Goal: Task Accomplishment & Management: Use online tool/utility

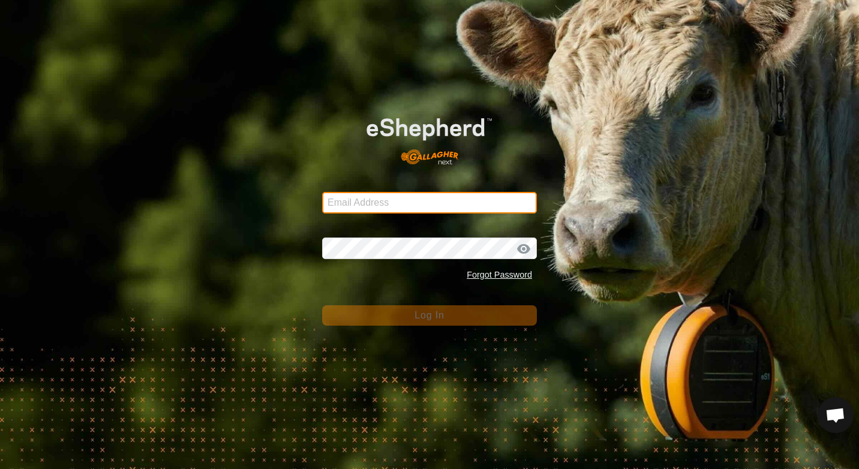
type input "[PERSON_NAME][EMAIL_ADDRESS][PERSON_NAME][DOMAIN_NAME]"
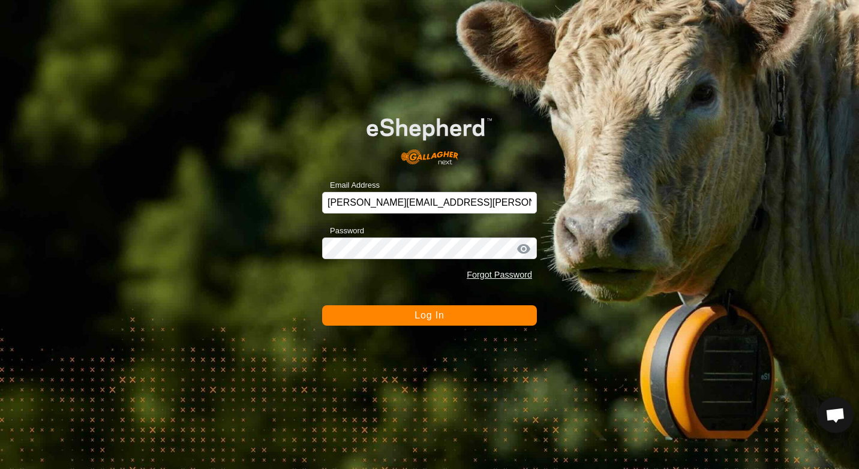
click at [429, 318] on span "Log In" at bounding box center [429, 315] width 29 height 10
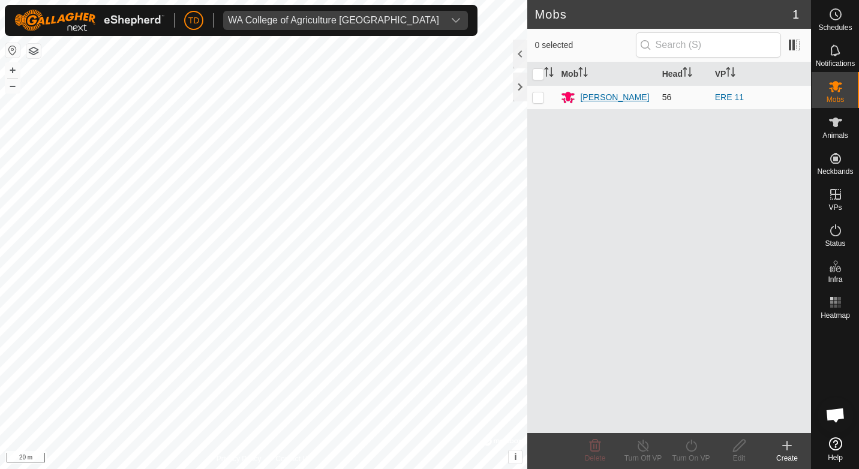
click at [600, 97] on div "[PERSON_NAME]" at bounding box center [614, 97] width 69 height 13
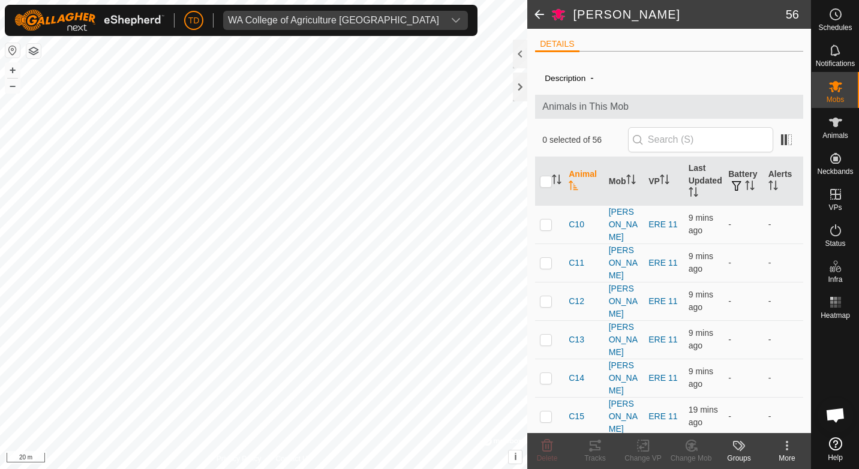
click at [539, 11] on span at bounding box center [540, 14] width 24 height 29
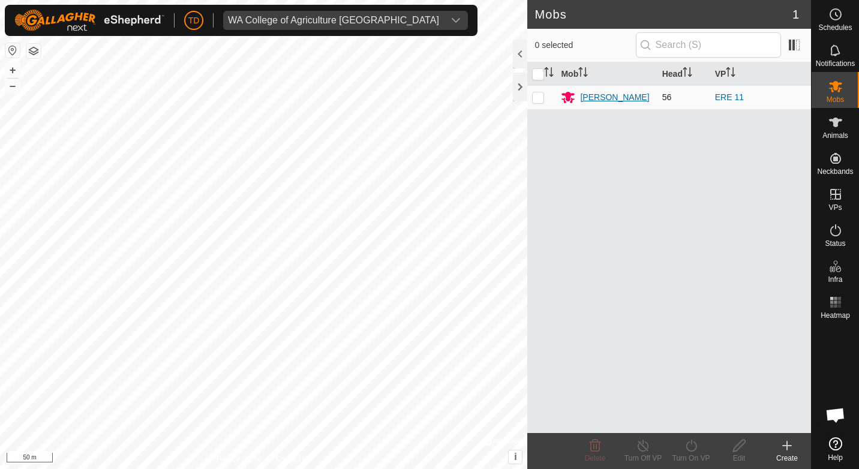
click at [603, 98] on div "[PERSON_NAME]" at bounding box center [614, 97] width 69 height 13
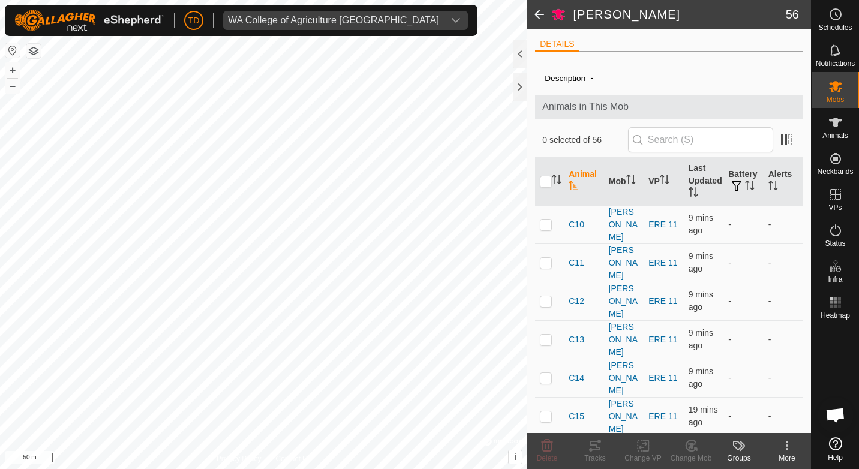
click at [543, 23] on span at bounding box center [540, 14] width 24 height 29
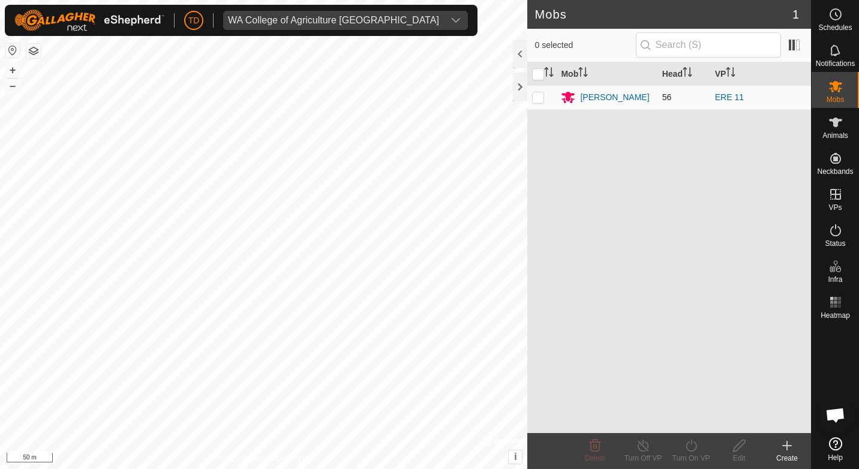
click at [535, 102] on p-checkbox at bounding box center [538, 97] width 12 height 10
checkbox input "true"
click at [693, 451] on icon at bounding box center [691, 446] width 11 height 12
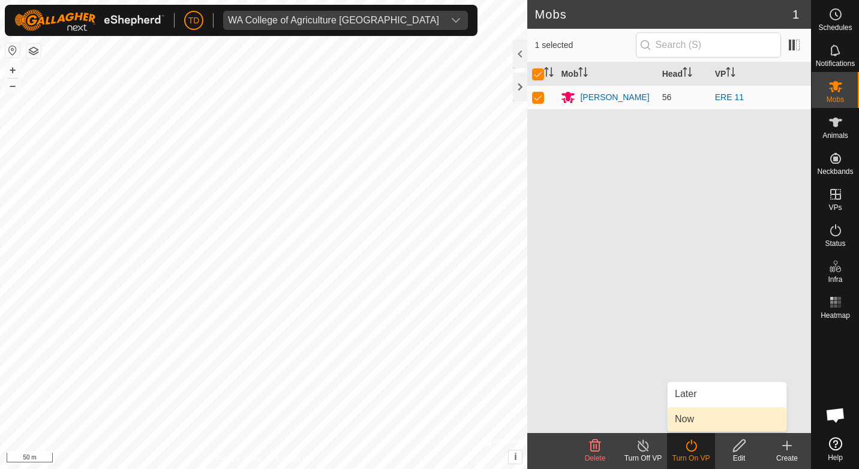
click at [691, 415] on link "Now" at bounding box center [727, 420] width 119 height 24
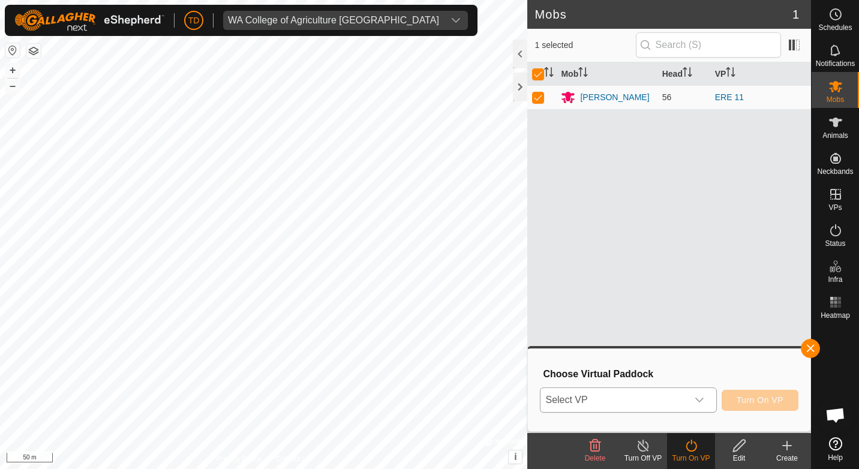
click at [681, 399] on span "Select VP" at bounding box center [614, 400] width 146 height 24
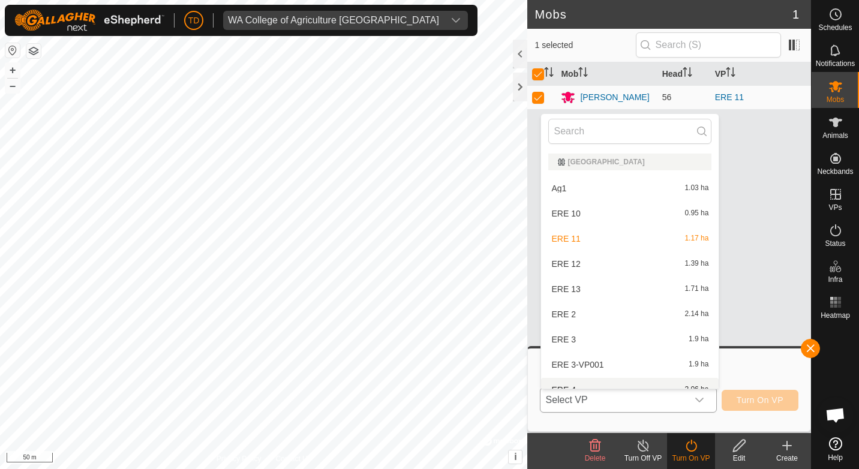
scroll to position [13, 0]
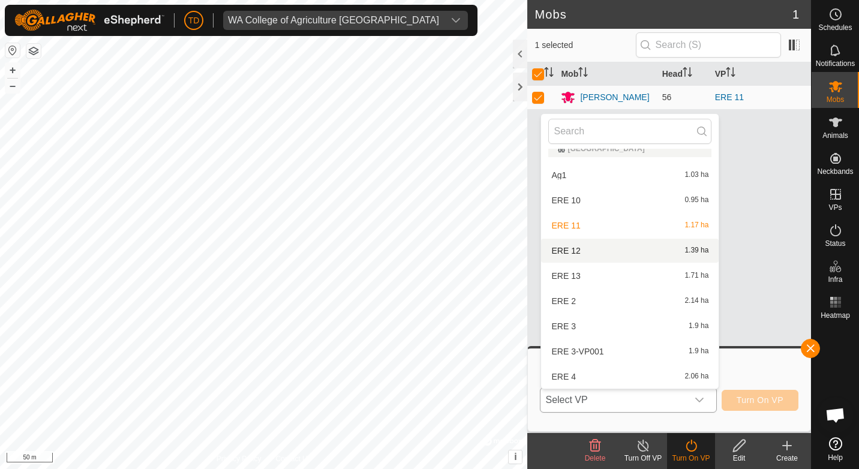
click at [573, 249] on li "ERE 12 1.39 ha" at bounding box center [630, 251] width 178 height 24
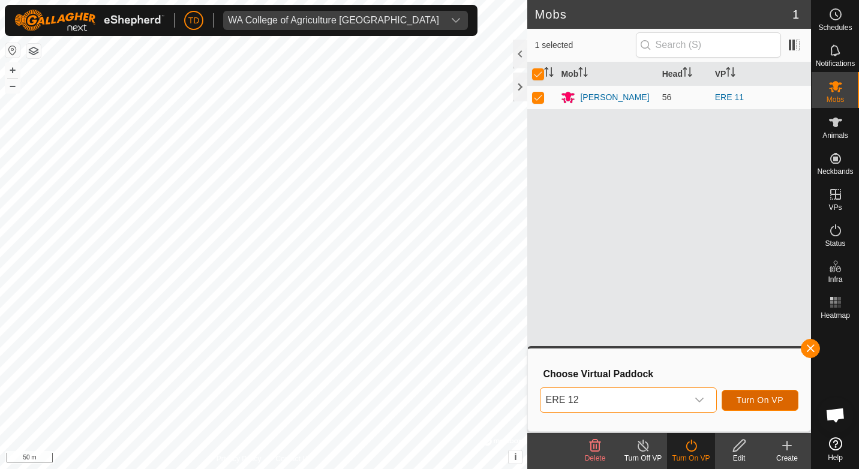
click at [760, 397] on span "Turn On VP" at bounding box center [760, 401] width 47 height 10
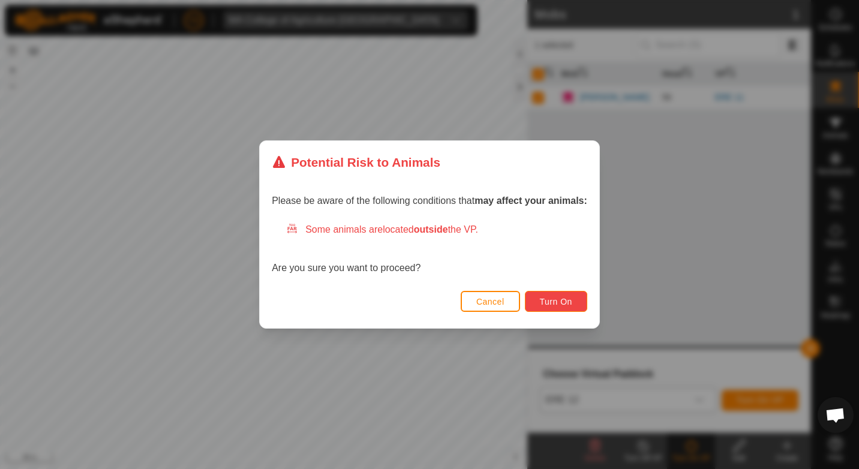
click at [576, 307] on button "Turn On" at bounding box center [556, 301] width 62 height 21
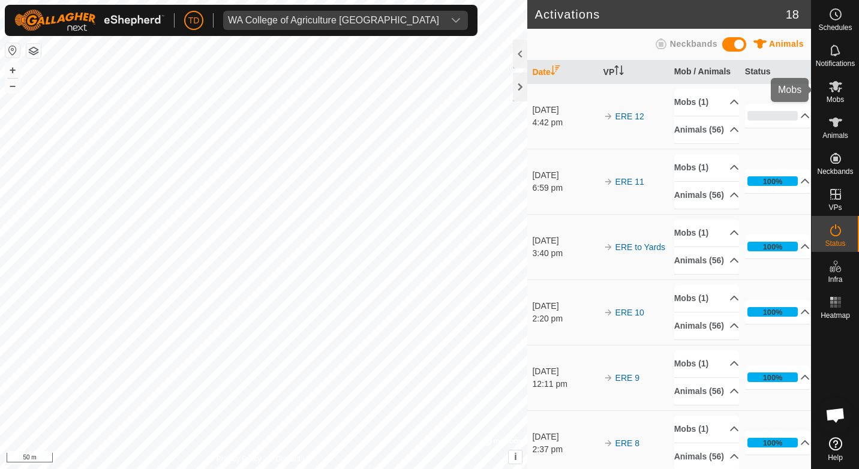
click at [837, 94] on es-mob-svg-icon at bounding box center [836, 86] width 22 height 19
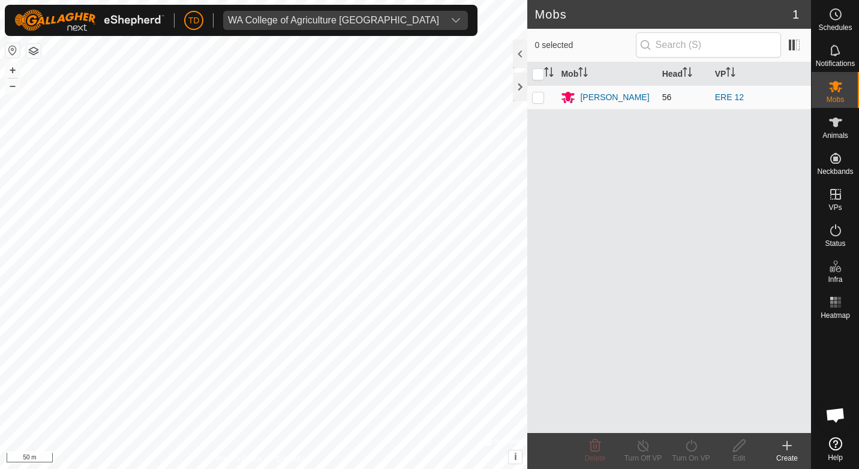
click at [538, 99] on p-checkbox at bounding box center [538, 97] width 12 height 10
checkbox input "true"
click at [693, 447] on icon at bounding box center [691, 446] width 15 height 14
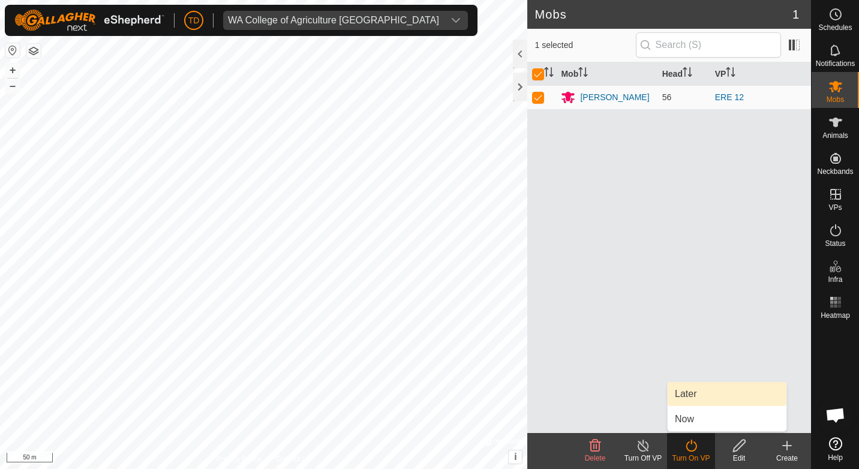
click at [694, 394] on link "Later" at bounding box center [727, 394] width 119 height 24
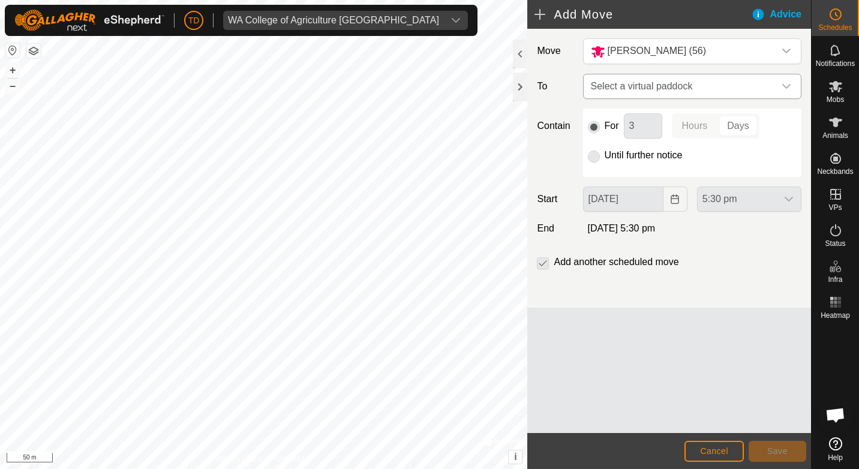
click at [683, 86] on span "Select a virtual paddock" at bounding box center [680, 86] width 188 height 24
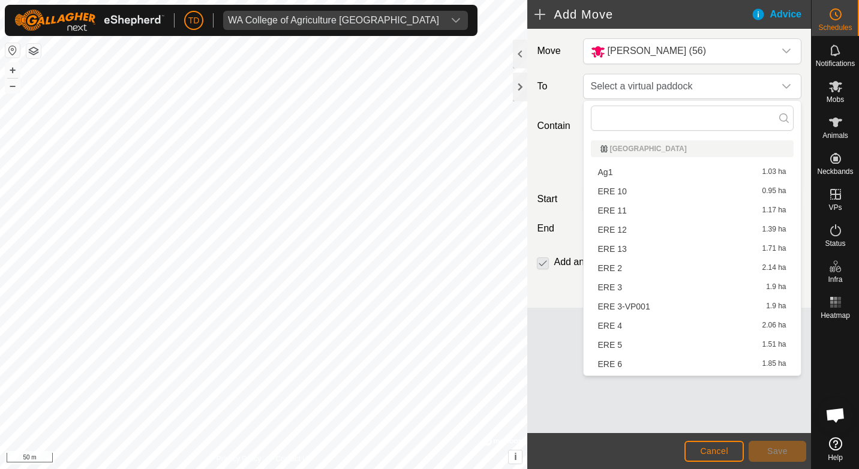
click at [634, 246] on li "ERE 13 1.71 ha" at bounding box center [692, 249] width 203 height 18
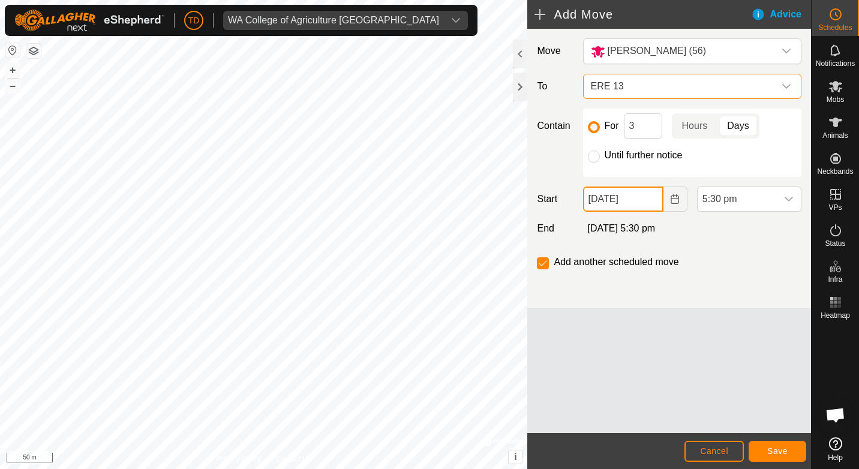
click at [597, 193] on input "[DATE]" at bounding box center [623, 199] width 80 height 25
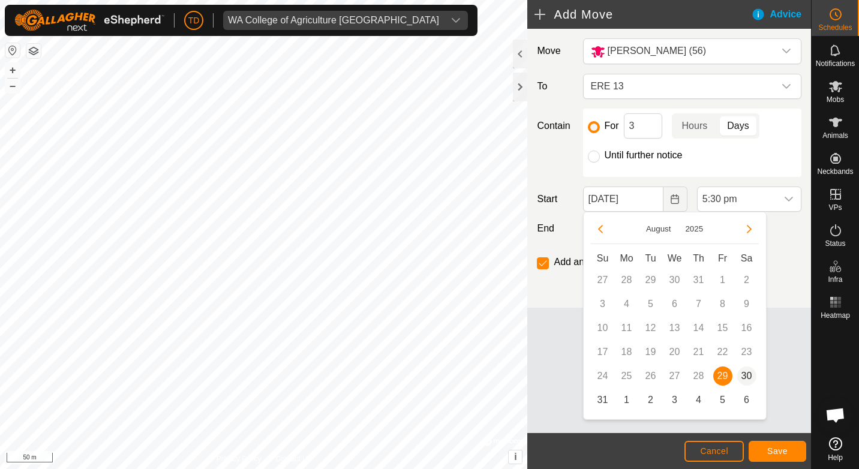
click at [748, 376] on span "30" at bounding box center [747, 376] width 19 height 19
type input "[DATE]"
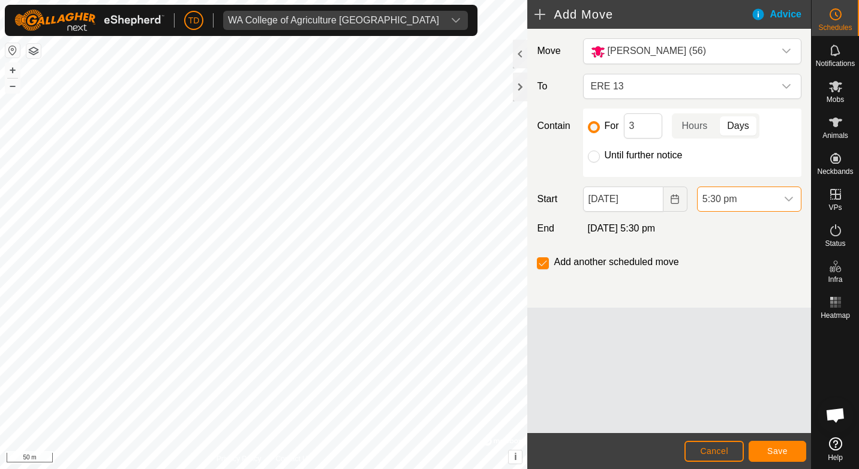
click at [721, 197] on span "5:30 pm" at bounding box center [737, 199] width 79 height 24
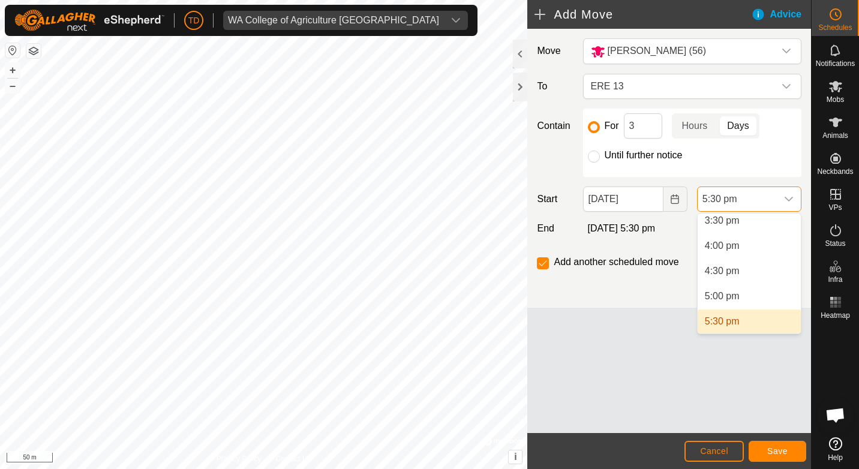
scroll to position [781, 0]
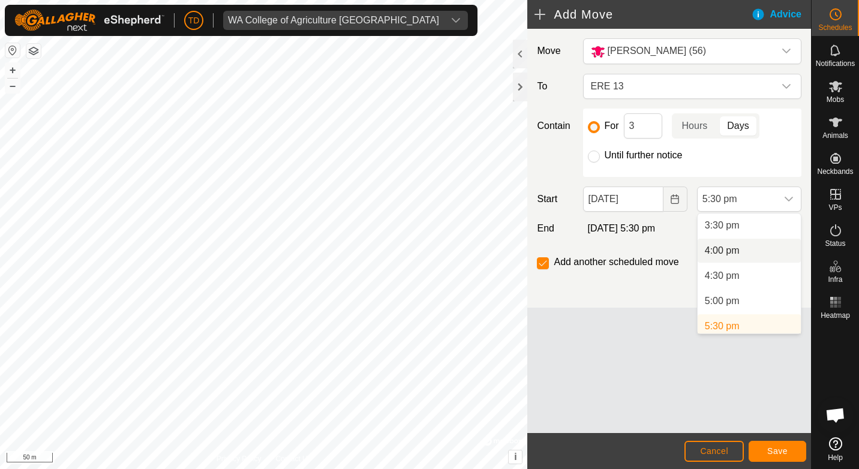
click at [718, 247] on li "4:00 pm" at bounding box center [749, 251] width 103 height 24
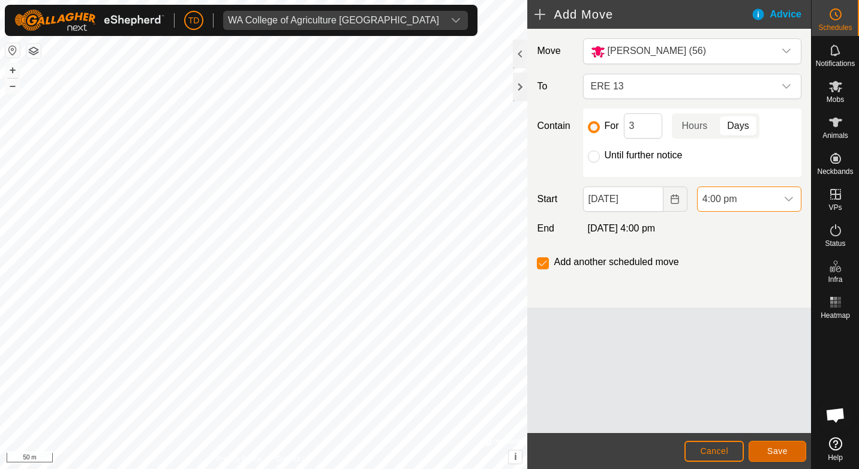
click at [792, 457] on button "Save" at bounding box center [778, 451] width 58 height 21
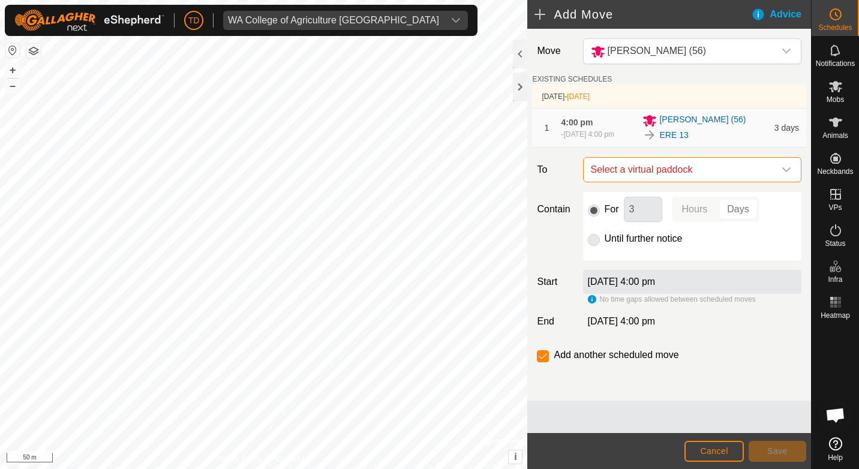
click at [729, 173] on span "Select a virtual paddock" at bounding box center [680, 170] width 188 height 24
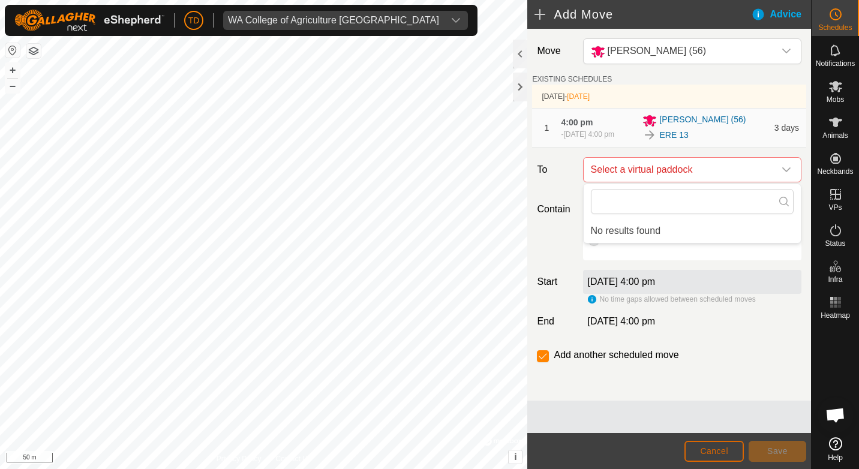
click at [728, 447] on span "Cancel" at bounding box center [714, 452] width 28 height 10
